Goal: Check status

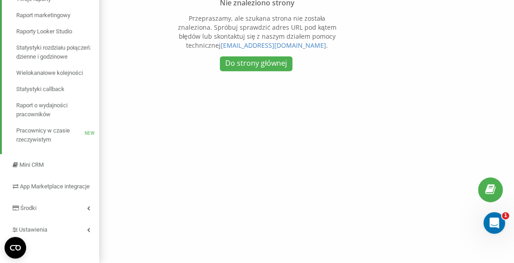
scroll to position [163, 0]
click at [49, 105] on span "Raport o wydajności pracowników" at bounding box center [55, 110] width 78 height 18
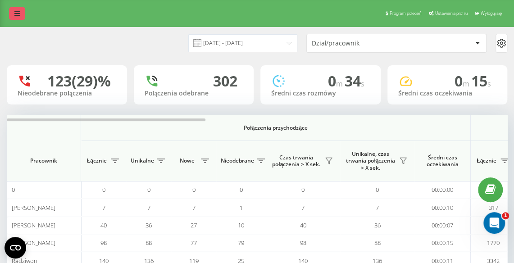
click at [12, 10] on link at bounding box center [17, 13] width 16 height 13
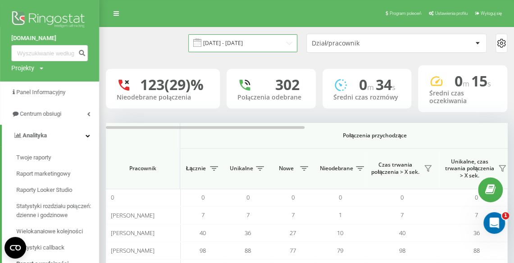
click at [227, 48] on input "[DATE] - [DATE]" at bounding box center [242, 43] width 109 height 18
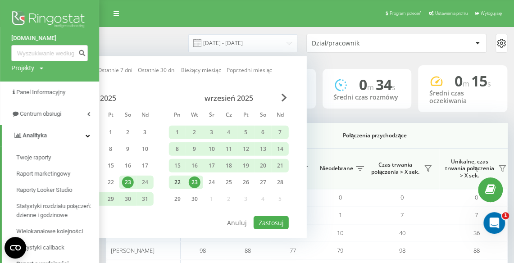
click at [181, 185] on div "22" at bounding box center [178, 183] width 12 height 12
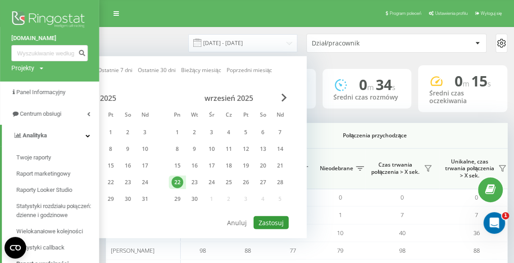
click at [277, 220] on button "Zastosuj" at bounding box center [271, 222] width 35 height 13
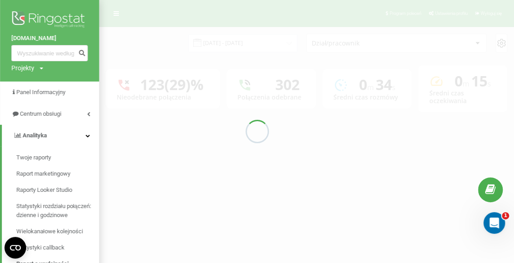
type input "[DATE] - [DATE]"
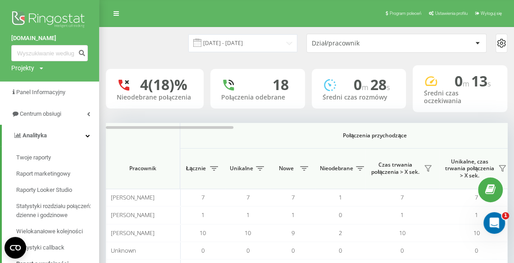
click at [414, 112] on div "4 (18)% Nieodebrane połączenia 18 Połączenia odebrane 0 m 28 s Średni czas rozm…" at bounding box center [307, 88] width 402 height 47
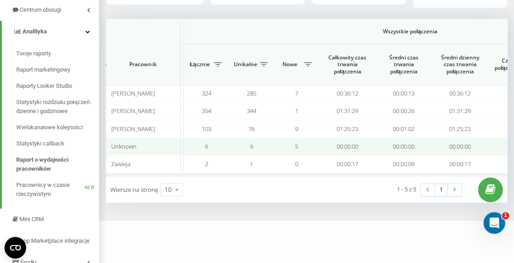
scroll to position [106, 0]
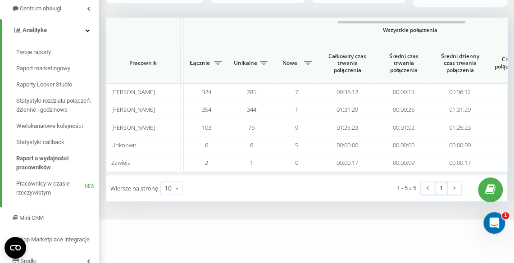
click at [413, 43] on th "Wszystkie połączenia" at bounding box center [410, 31] width 453 height 26
click at [377, 61] on th "Średni czas trwania połączenia" at bounding box center [404, 63] width 56 height 41
click at [399, 27] on div "[DATE] - [DATE] Dział/pracownik 4 (18)% Nieodebrane połączenia 18 Połączenia od…" at bounding box center [307, 62] width 402 height 280
click at [402, 43] on th "Wszystkie połączenia" at bounding box center [410, 31] width 453 height 26
